Goal: Information Seeking & Learning: Understand process/instructions

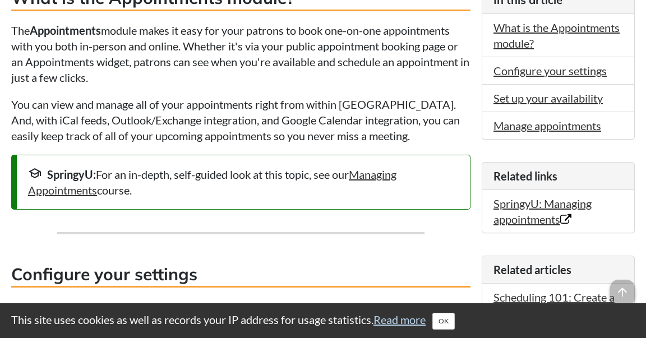
scroll to position [355, 0]
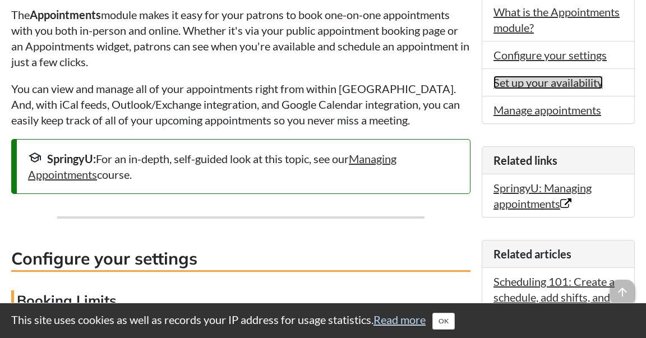
click at [496, 85] on link "Set up your availability" at bounding box center [548, 82] width 109 height 13
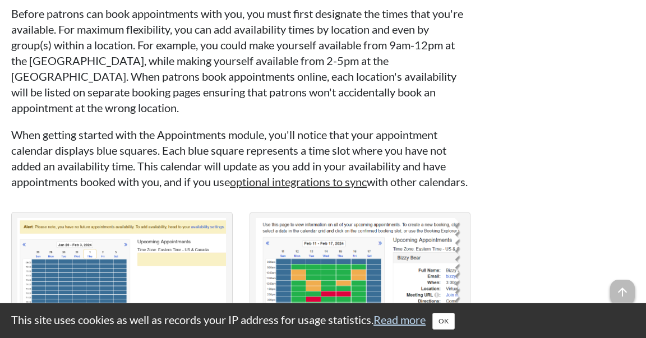
scroll to position [1931, 0]
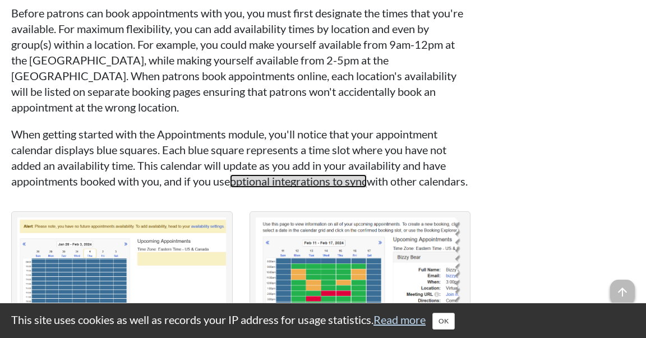
click at [263, 188] on link "optional integrations to sync" at bounding box center [298, 180] width 137 height 13
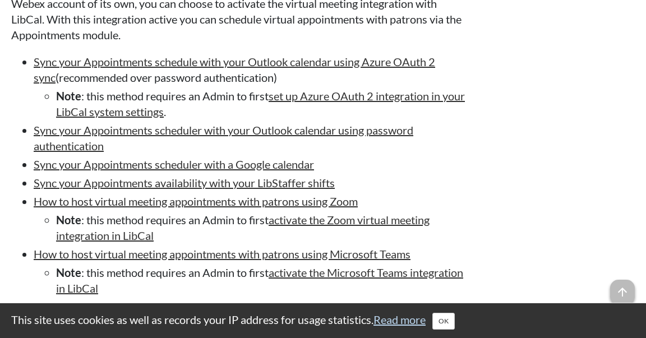
scroll to position [1501, 0]
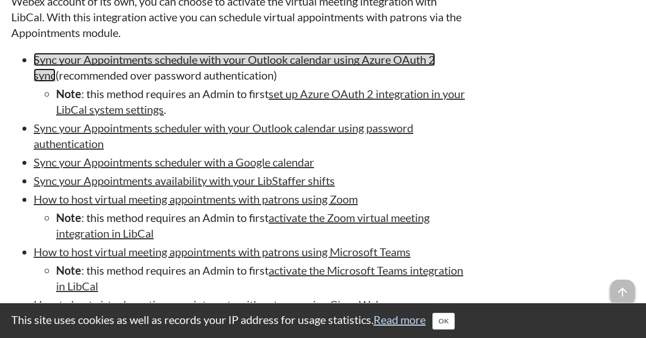
click at [214, 62] on link "Sync your Appointments schedule with your Outlook calendar using Azure OAuth 2 …" at bounding box center [235, 67] width 402 height 29
